Goal: Ask a question

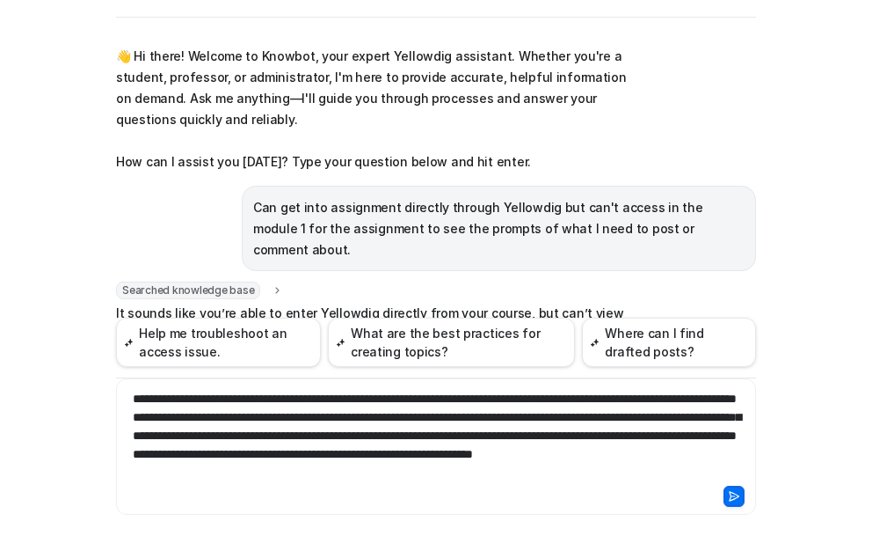
scroll to position [181, 0]
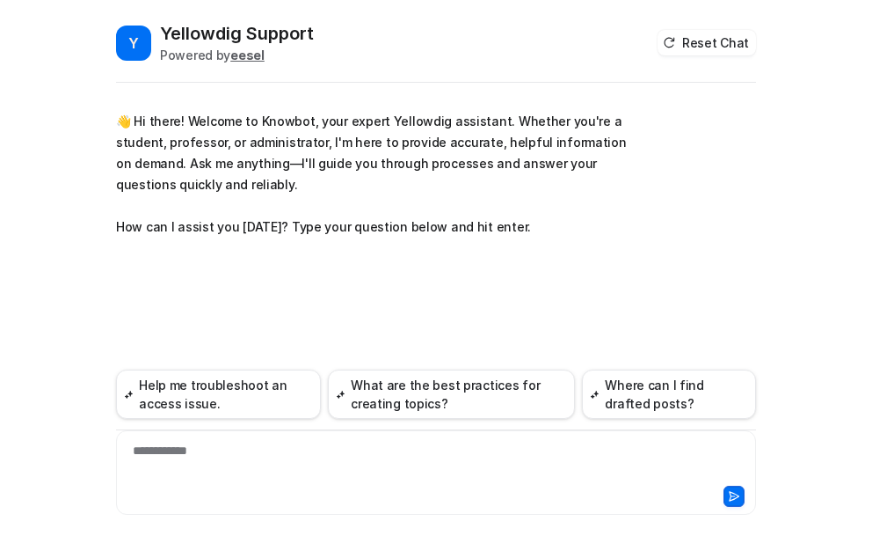
click at [162, 451] on div "**********" at bounding box center [435, 461] width 631 height 40
paste div
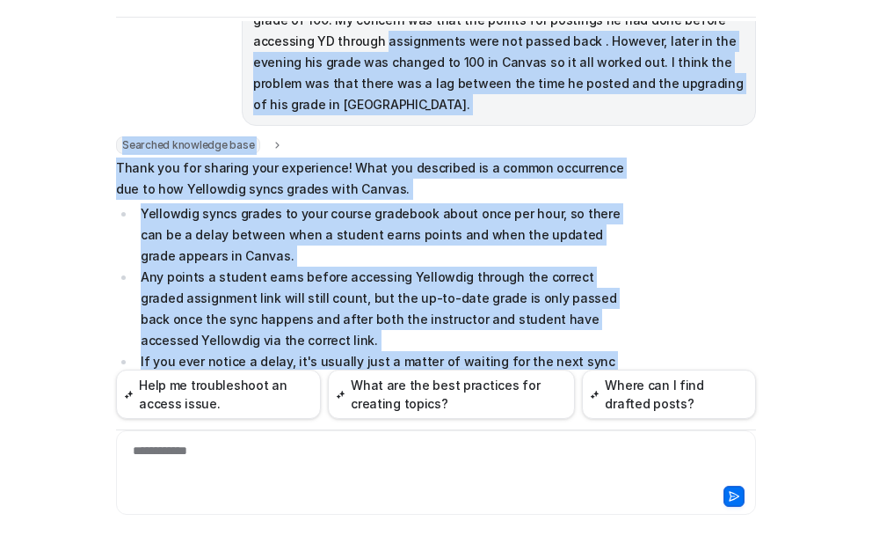
scroll to position [222, 0]
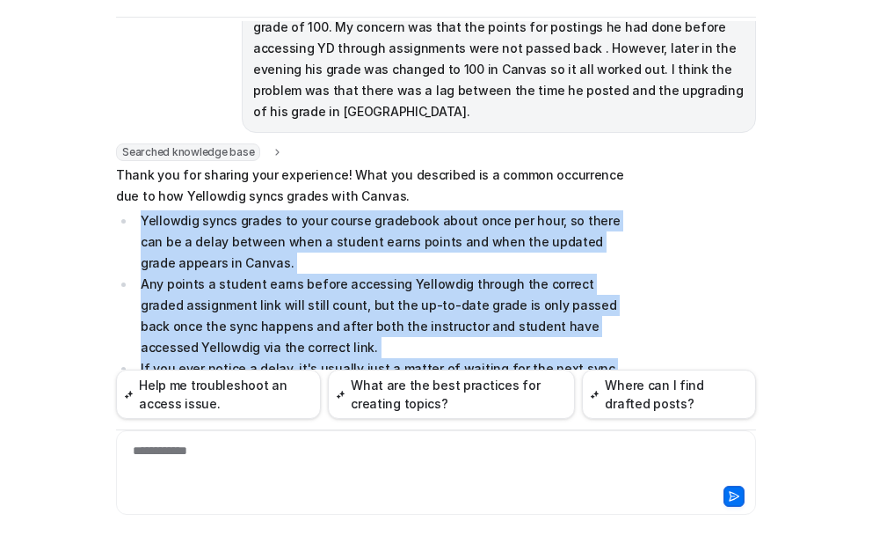
drag, startPoint x: 439, startPoint y: 217, endPoint x: 135, endPoint y: 204, distance: 304.6
click at [135, 210] on ul "Yellowdig syncs grades to your course gradebook about once per hour, so there c…" at bounding box center [373, 305] width 514 height 190
copy ul "Yellowdig syncs grades to your course gradebook about once per hour, so there c…"
